Goal: Task Accomplishment & Management: Use online tool/utility

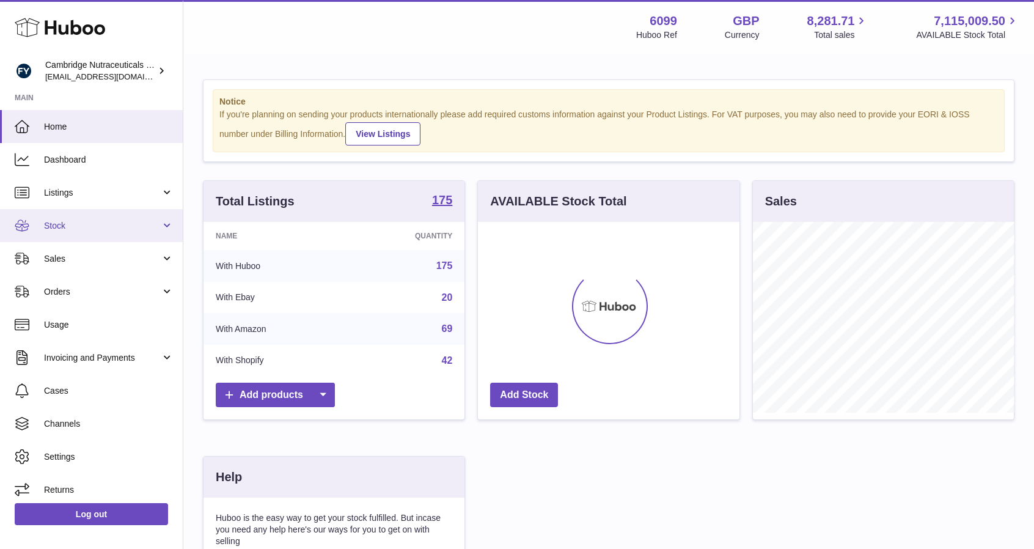
scroll to position [191, 262]
click at [63, 228] on span "Stock" at bounding box center [102, 226] width 117 height 12
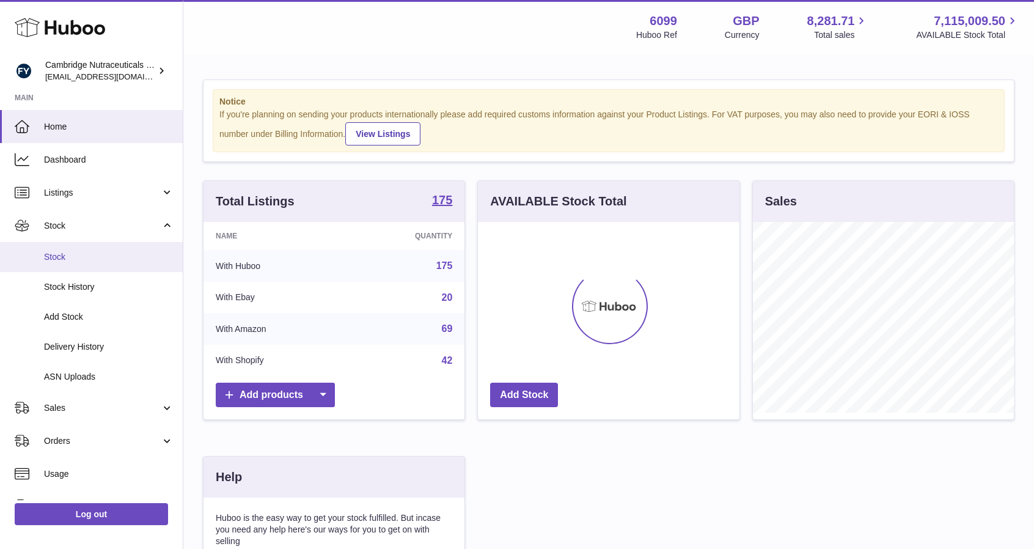
click at [57, 257] on span "Stock" at bounding box center [109, 257] width 130 height 12
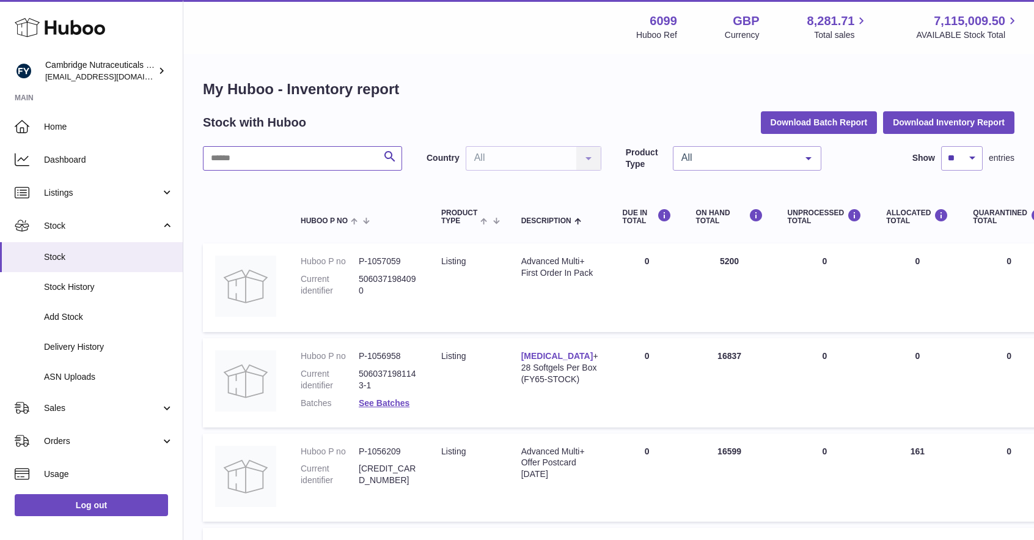
click at [328, 166] on input "text" at bounding box center [302, 158] width 199 height 24
type input "*******"
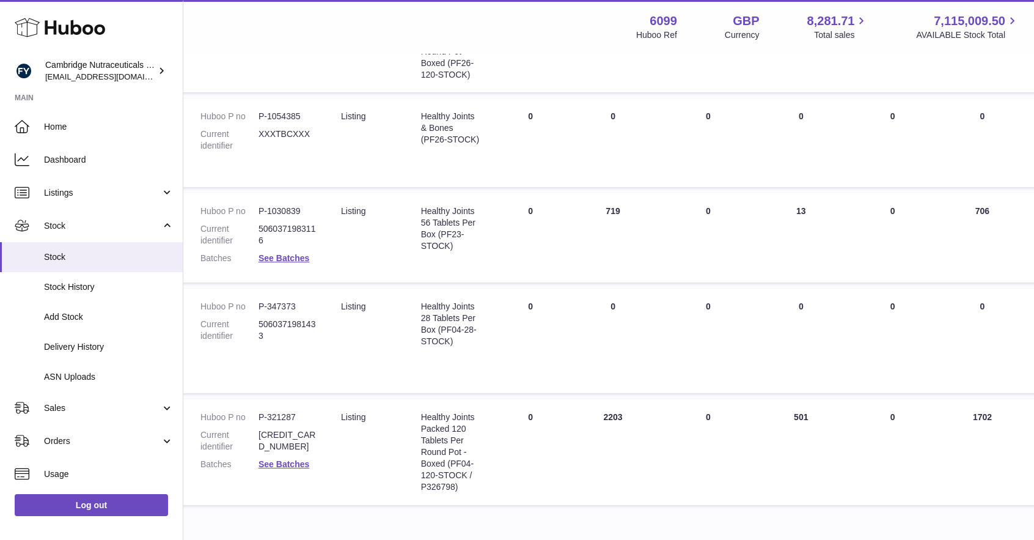
scroll to position [244, 29]
